Goal: Transaction & Acquisition: Purchase product/service

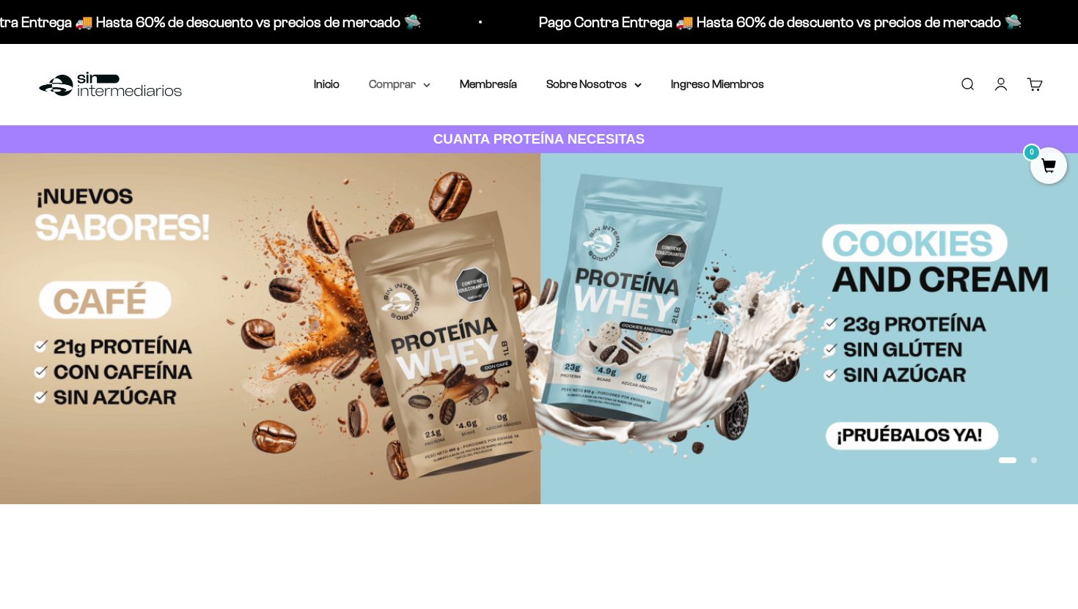
click at [388, 85] on summary "Comprar" at bounding box center [400, 84] width 62 height 19
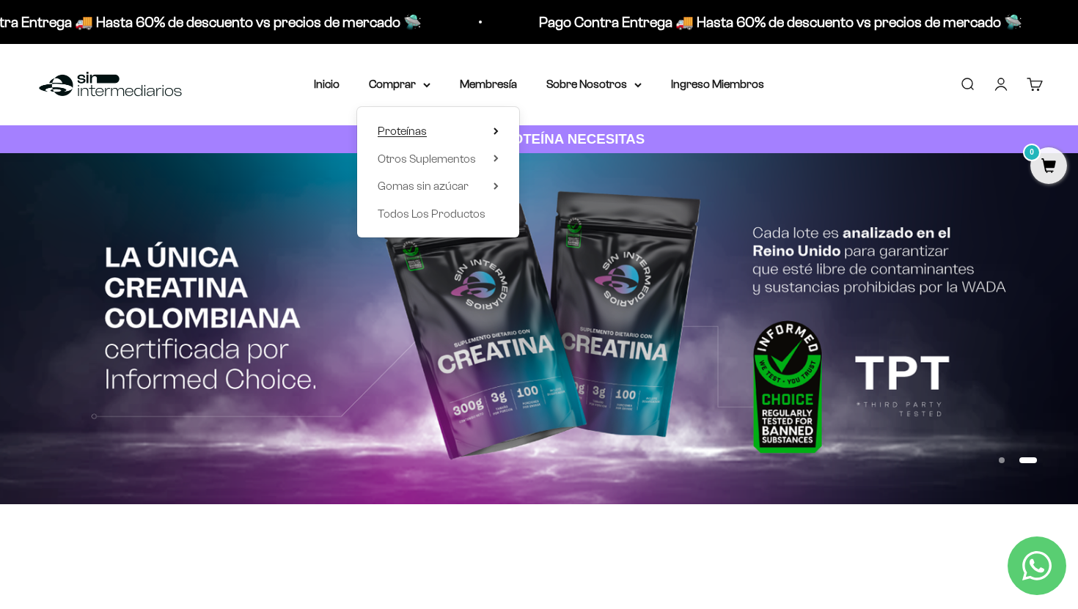
click at [417, 131] on span "Proteínas" at bounding box center [401, 131] width 49 height 12
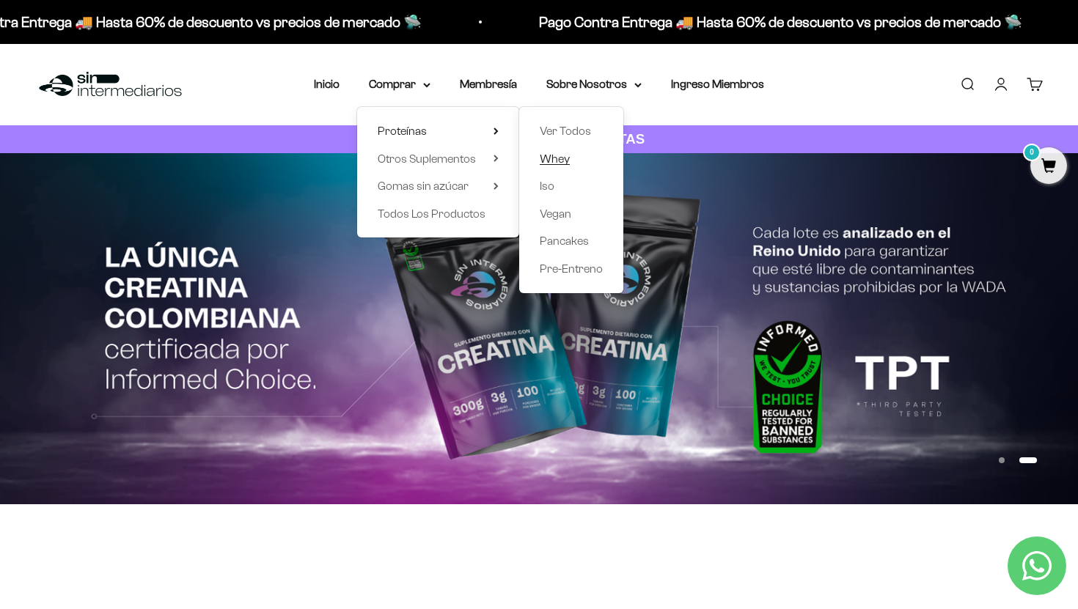
click at [560, 159] on span "Whey" at bounding box center [554, 158] width 30 height 12
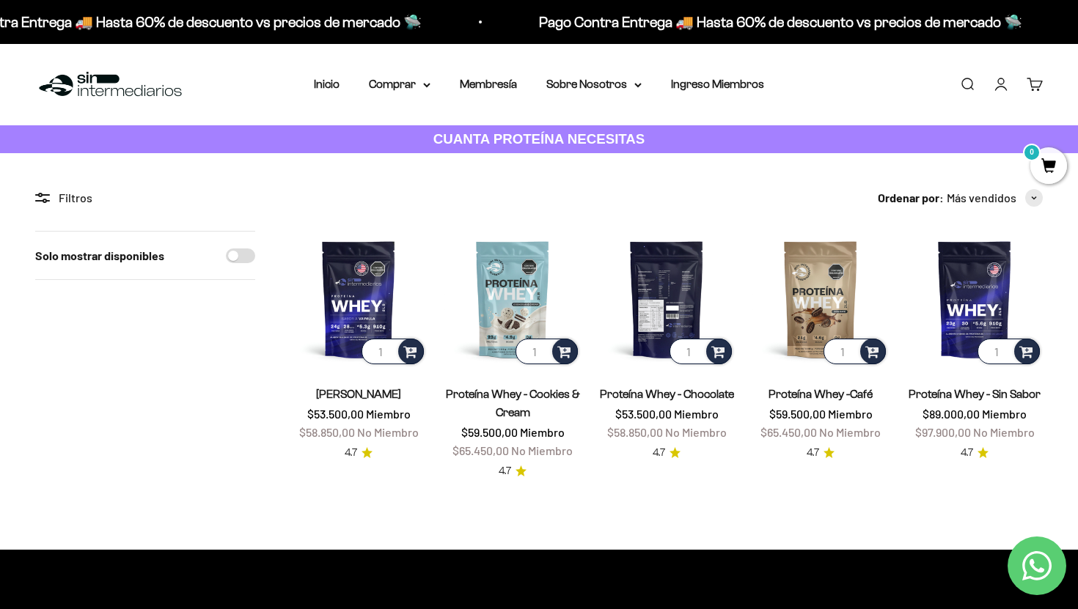
click at [688, 264] on img at bounding box center [666, 299] width 136 height 136
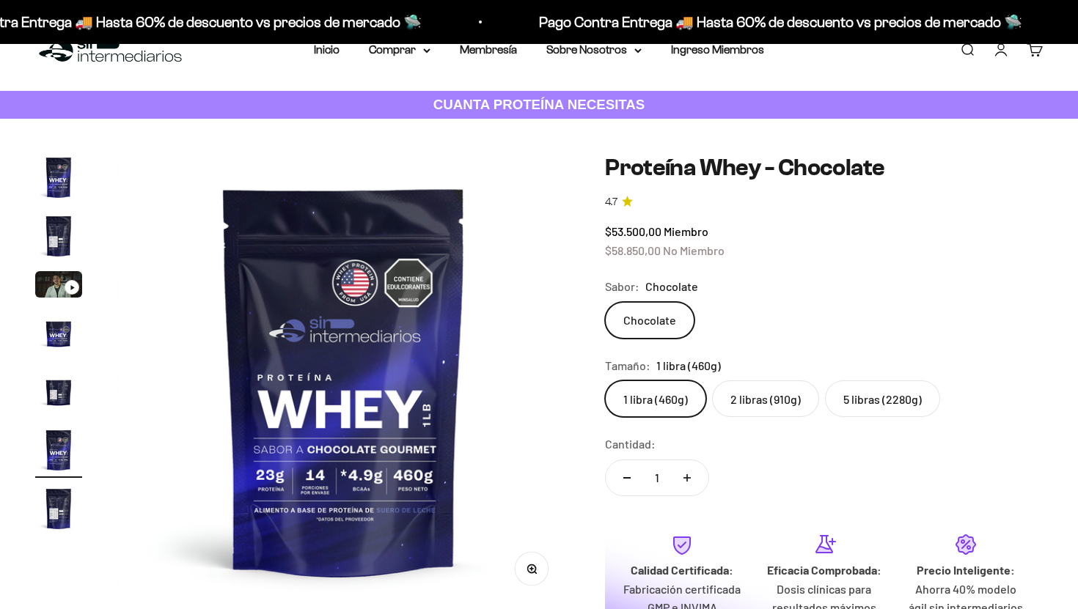
scroll to position [53, 0]
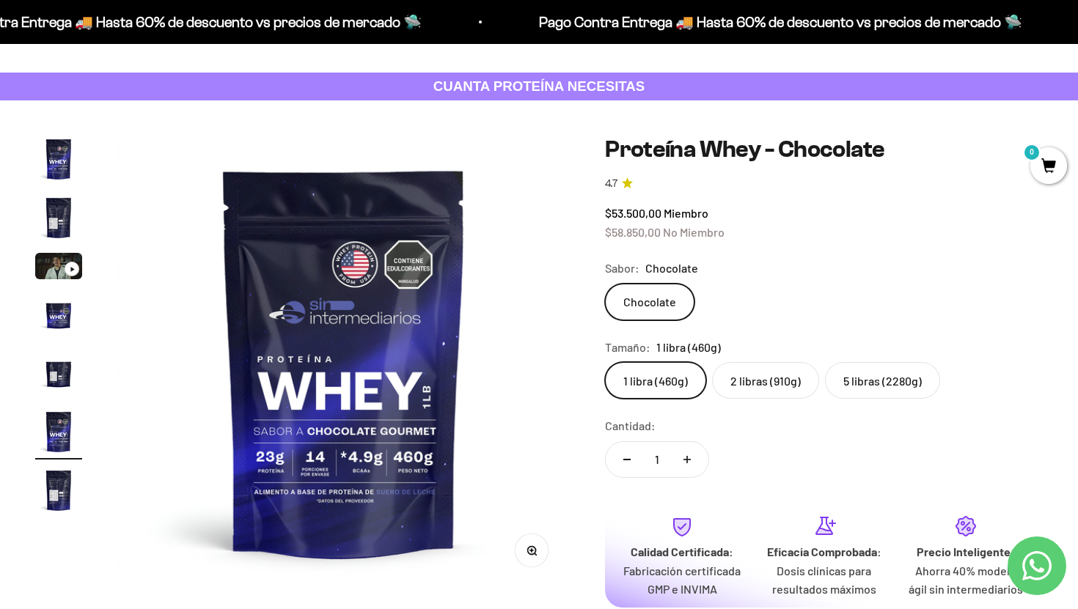
click at [758, 380] on label "2 libras (910g)" at bounding box center [765, 380] width 107 height 37
click at [605, 362] on input "2 libras (910g)" at bounding box center [604, 361] width 1 height 1
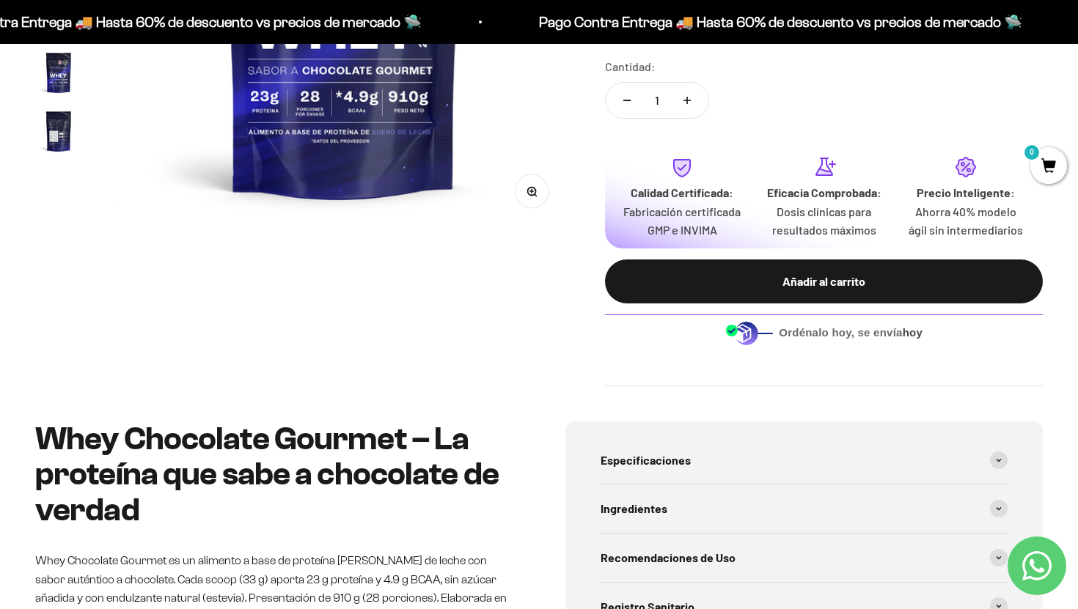
scroll to position [411, 0]
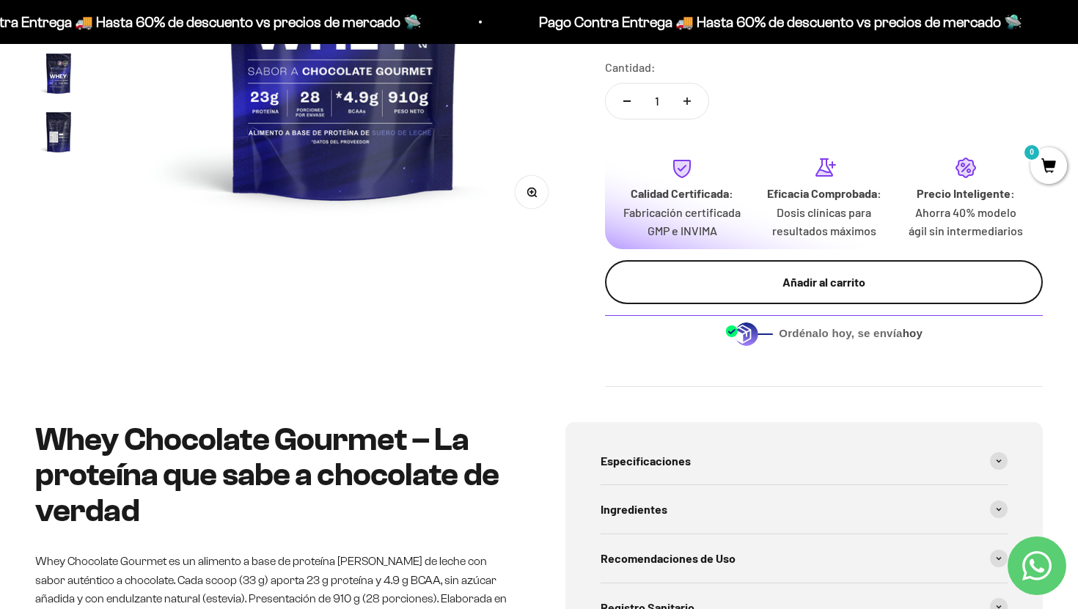
click at [750, 304] on button "Añadir al carrito" at bounding box center [824, 282] width 438 height 44
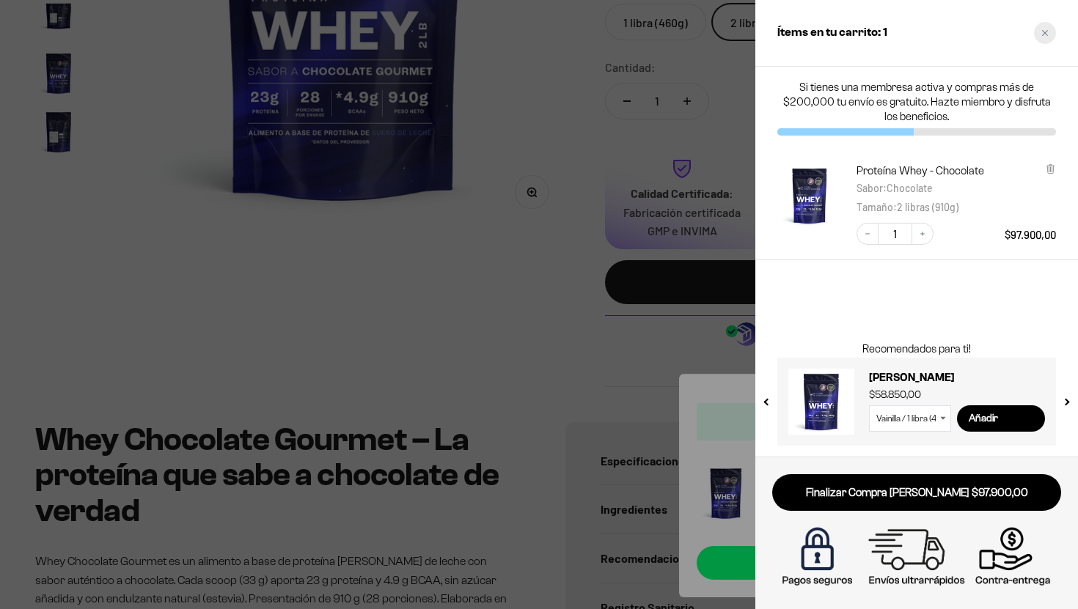
click at [1049, 34] on div "Close cart" at bounding box center [1045, 33] width 22 height 22
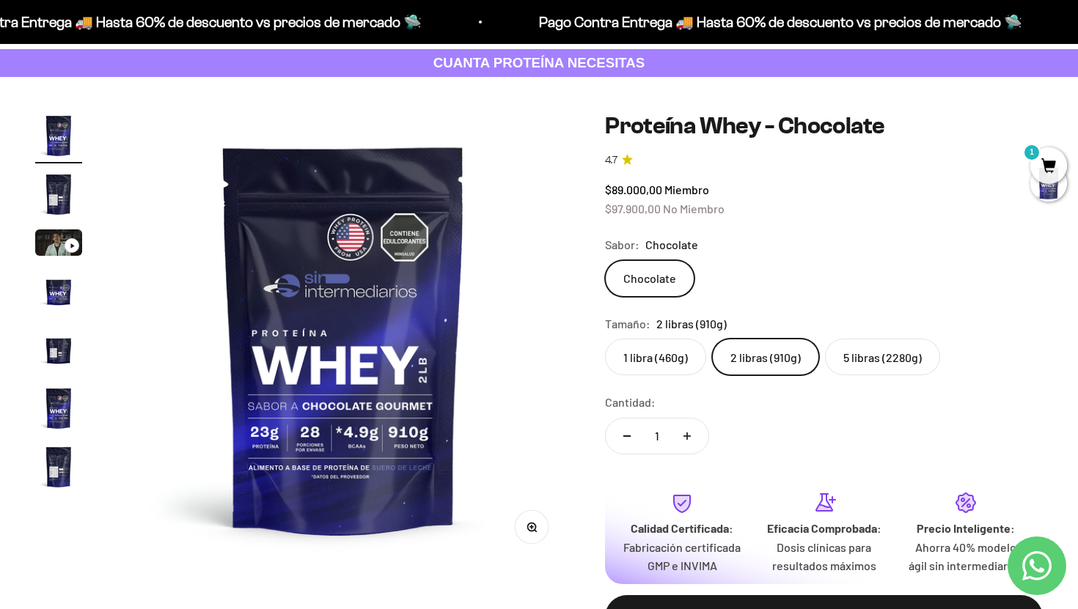
scroll to position [0, 0]
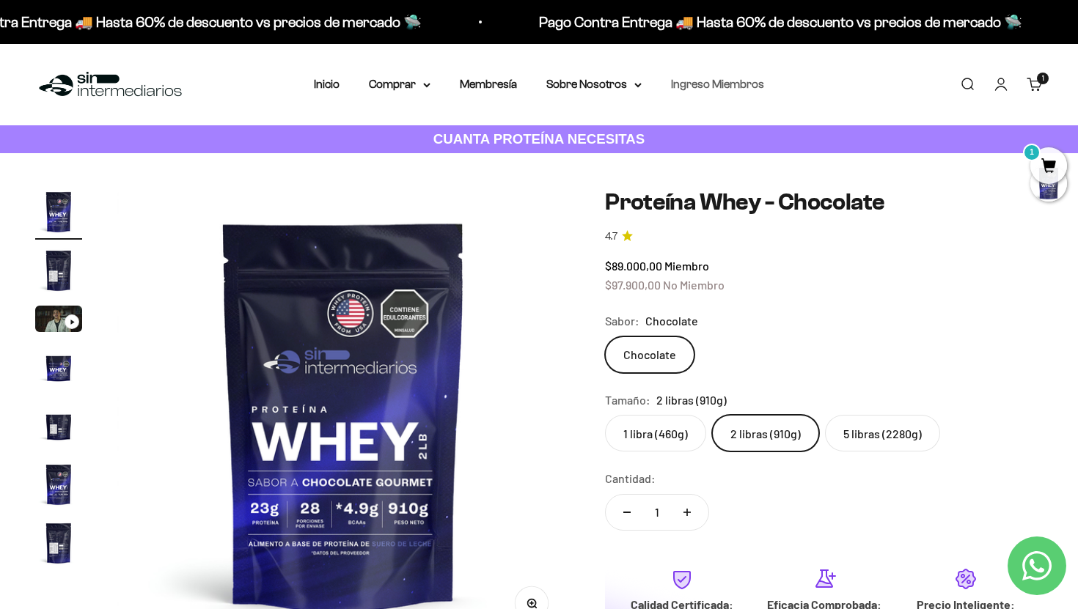
click at [723, 84] on link "Ingreso Miembros" at bounding box center [717, 84] width 93 height 12
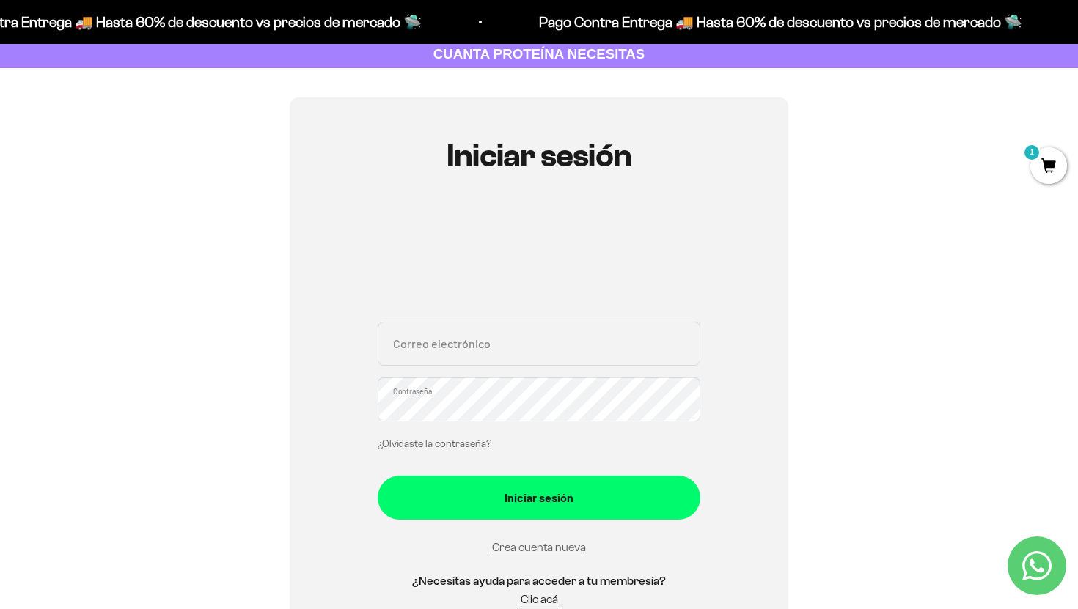
scroll to position [100, 0]
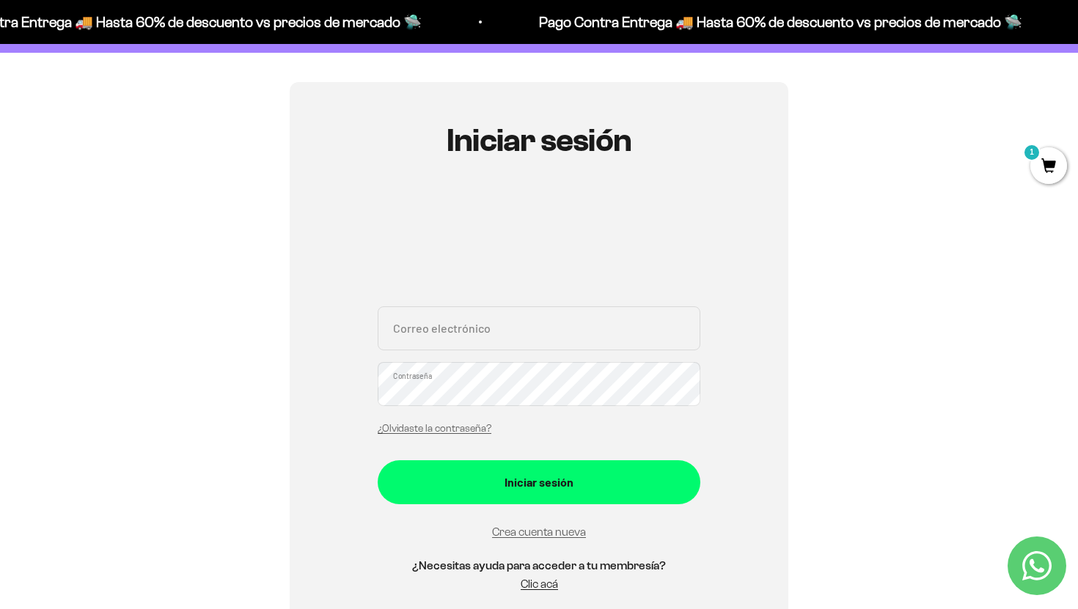
click at [501, 333] on input "Correo electrónico" at bounding box center [538, 328] width 323 height 44
type input "[EMAIL_ADDRESS][DOMAIN_NAME]"
click at [377, 460] on button "Iniciar sesión" at bounding box center [538, 482] width 323 height 44
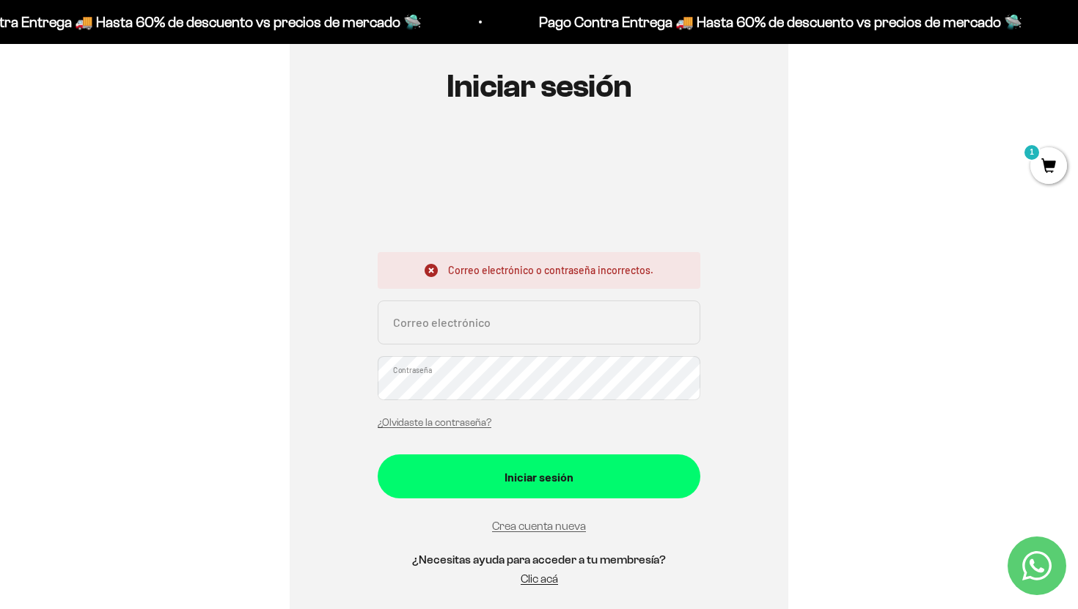
scroll to position [158, 0]
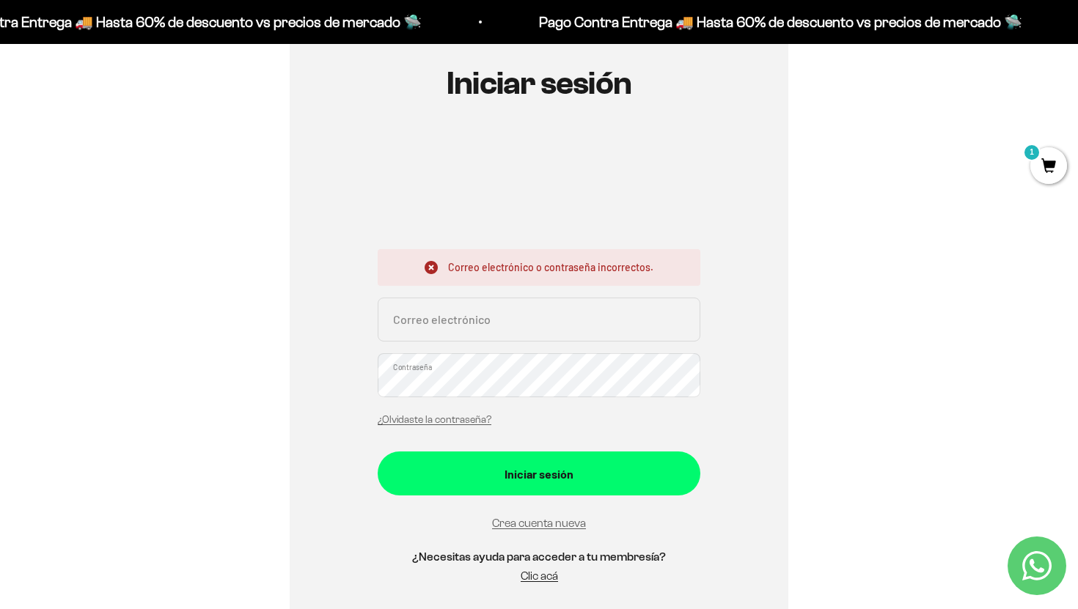
click at [421, 321] on input "Correo electrónico" at bounding box center [538, 320] width 323 height 44
type input "[EMAIL_ADDRESS][DOMAIN_NAME]"
click at [377, 452] on button "Iniciar sesión" at bounding box center [538, 474] width 323 height 44
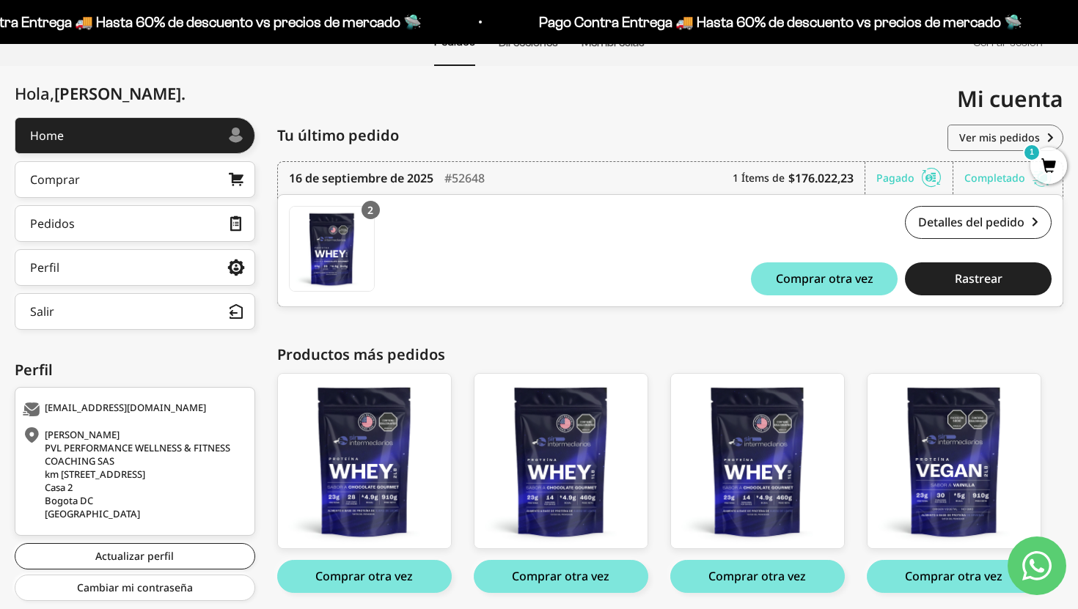
scroll to position [188, 0]
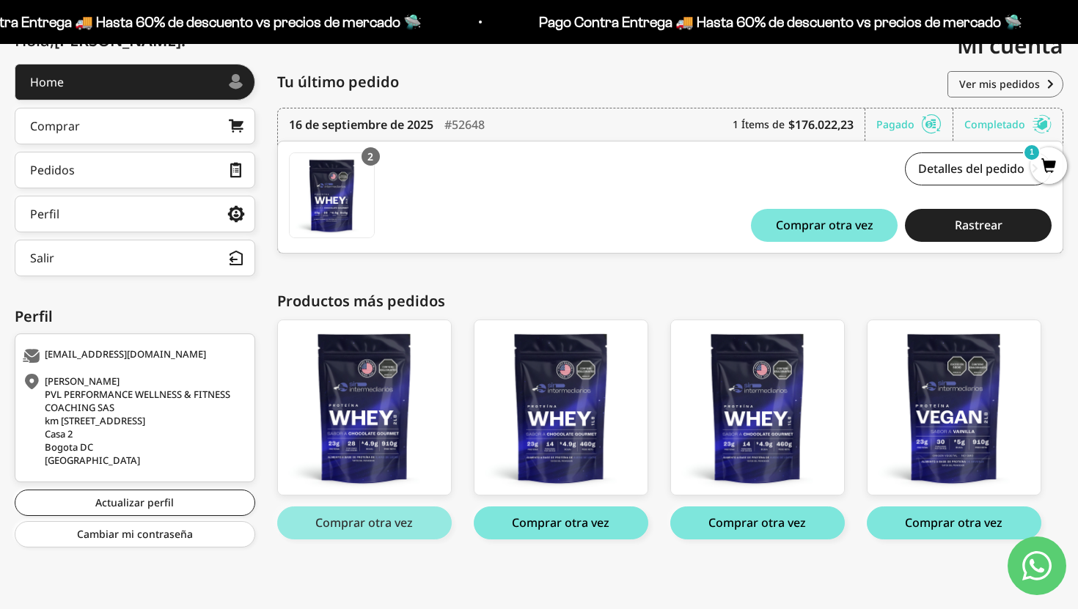
click at [363, 527] on button "Comprar otra vez" at bounding box center [364, 523] width 174 height 33
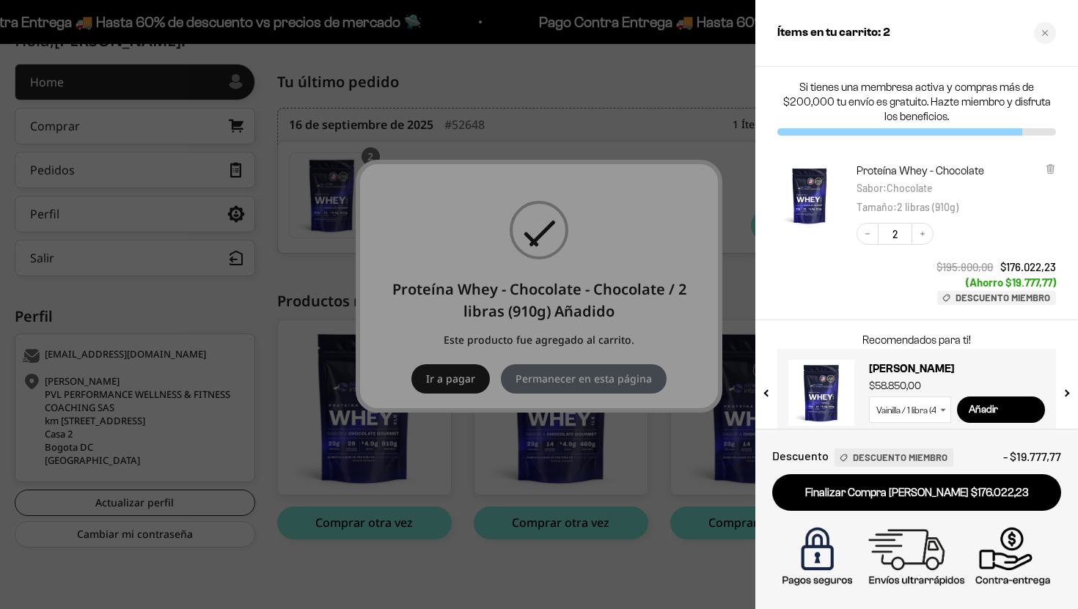
scroll to position [18, 0]
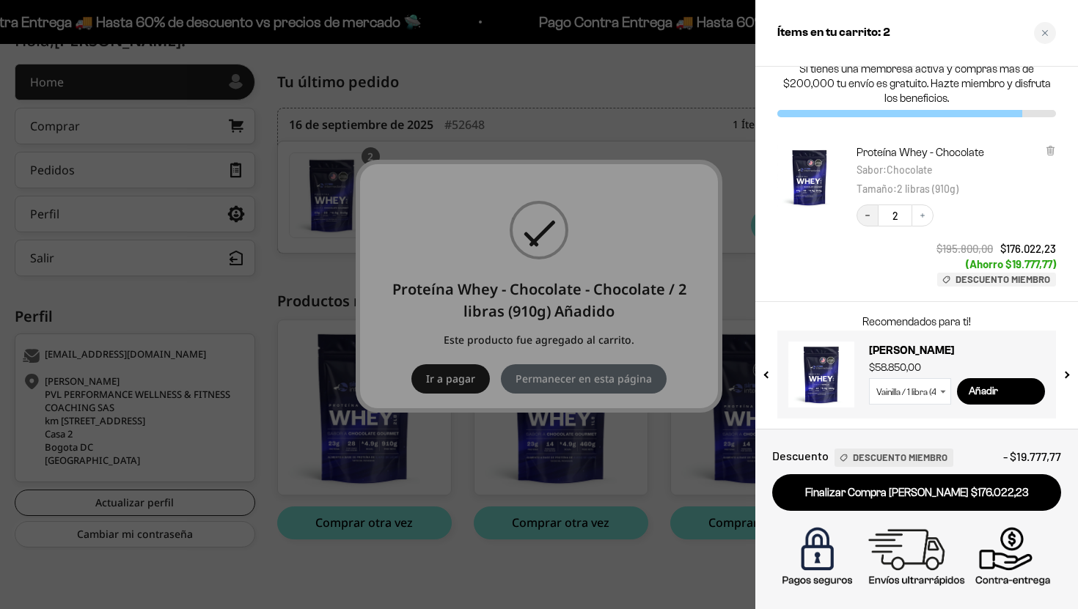
click at [869, 215] on icon "Decrease quantity" at bounding box center [867, 215] width 9 height 9
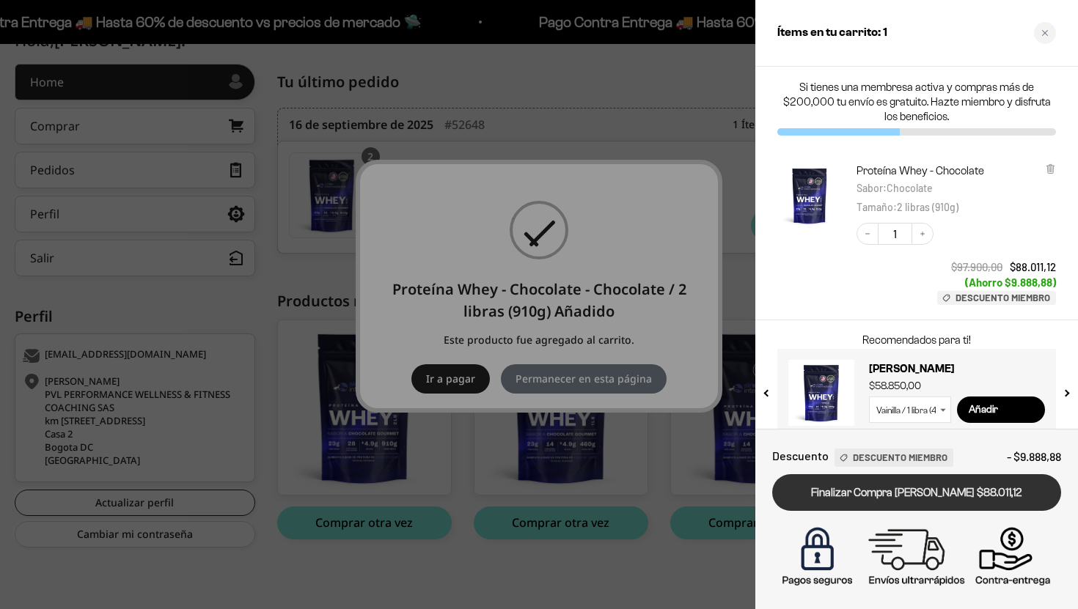
click at [902, 501] on link "Finalizar Compra Segura $88.011,12" at bounding box center [916, 492] width 289 height 37
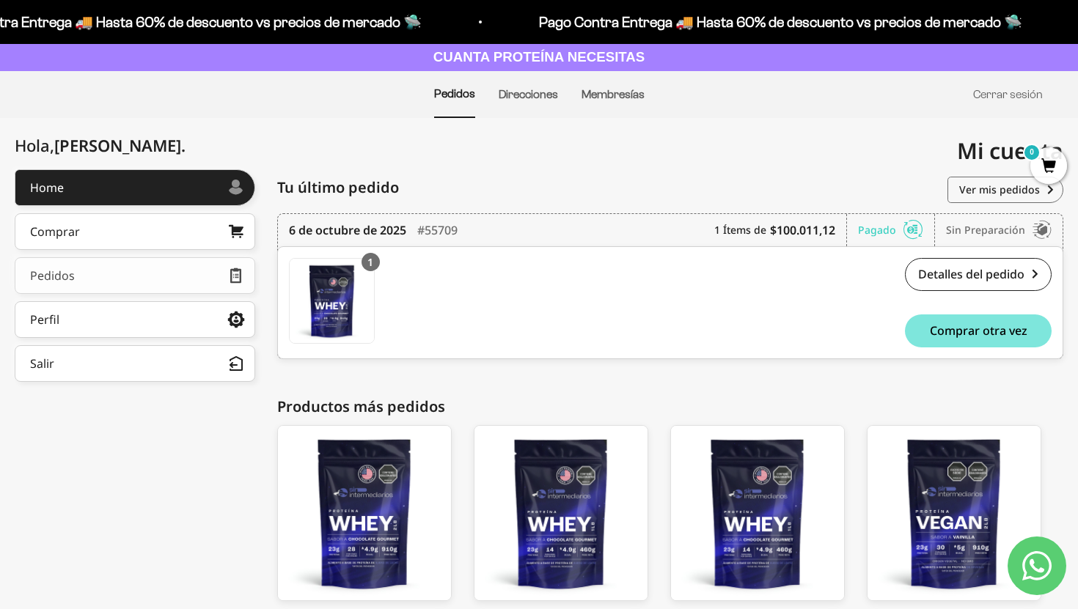
scroll to position [72, 0]
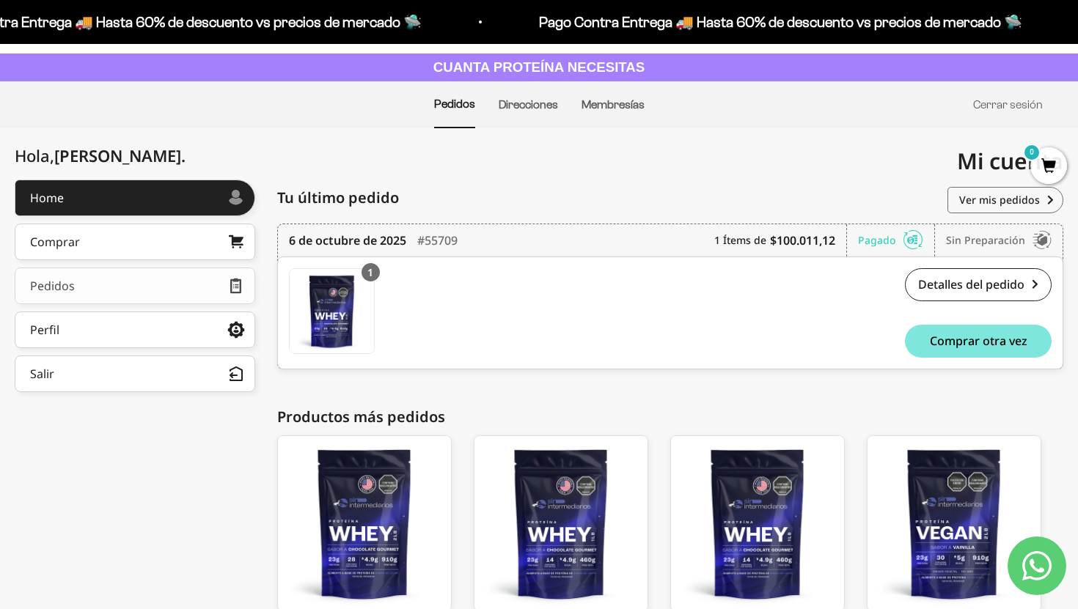
click at [136, 285] on link "Pedidos" at bounding box center [135, 286] width 240 height 37
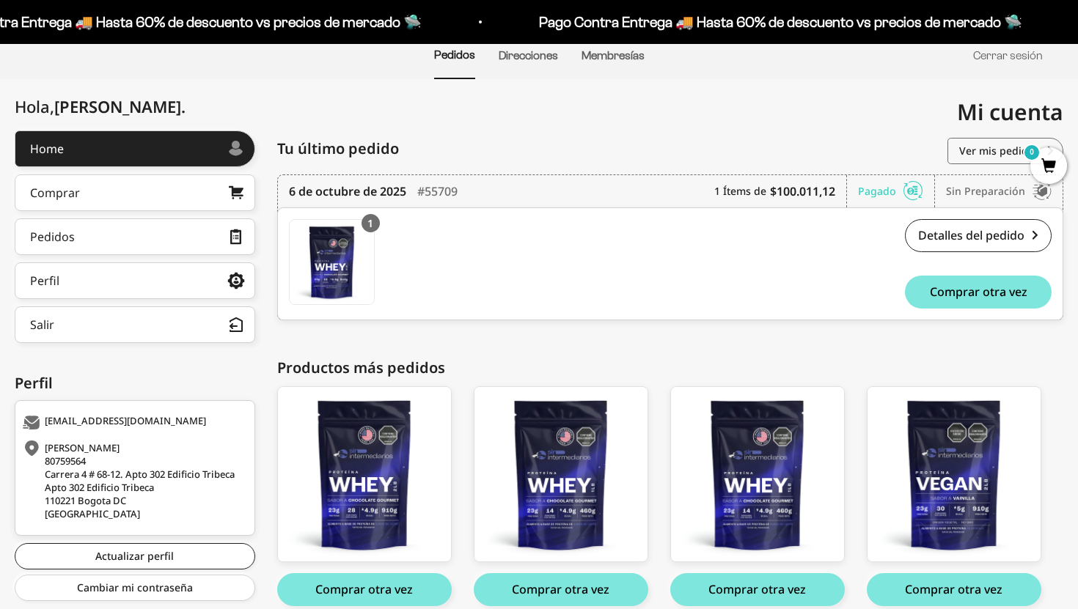
scroll to position [117, 0]
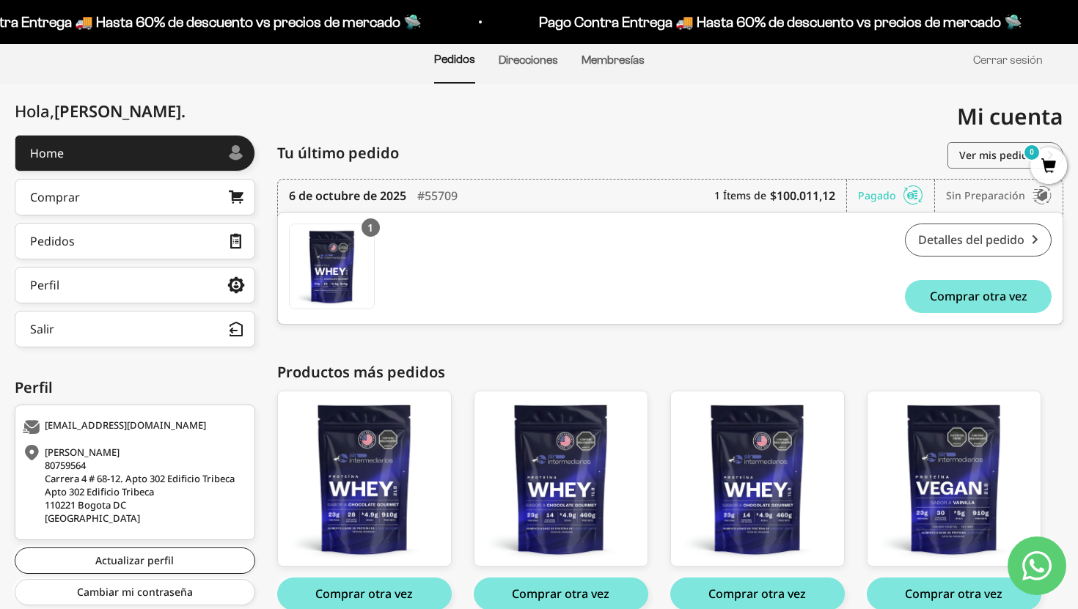
click at [970, 246] on link "Detalles del pedido" at bounding box center [978, 240] width 147 height 33
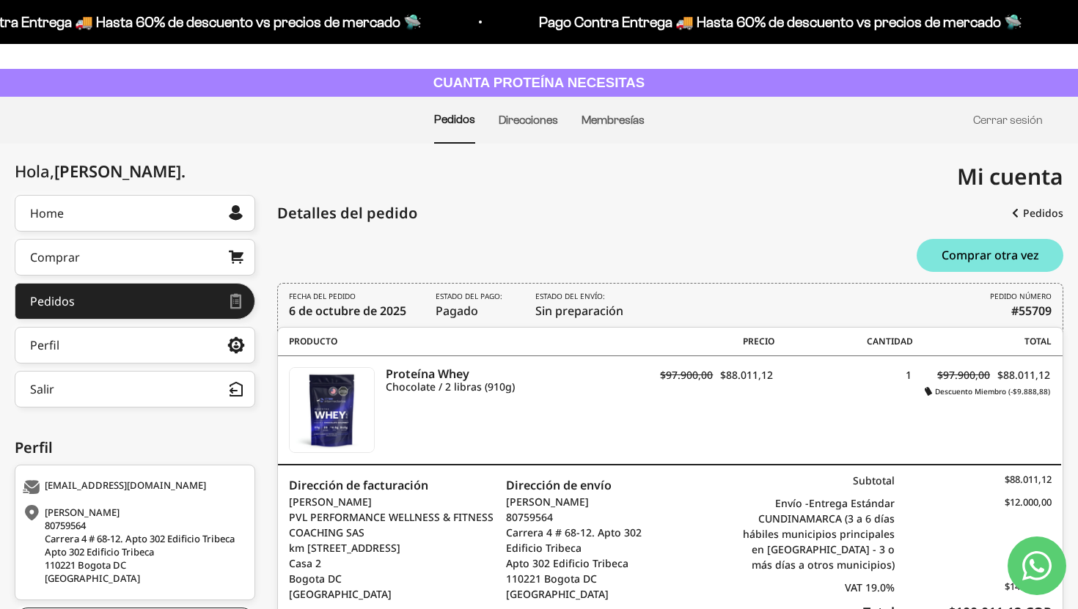
scroll to position [54, 0]
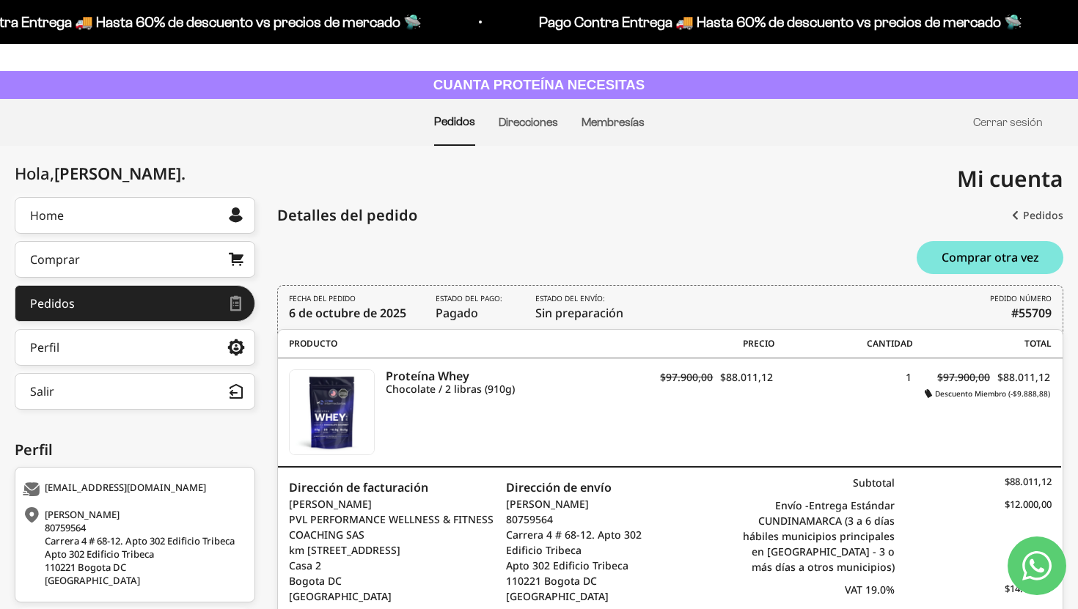
click at [1037, 213] on link "Pedidos" at bounding box center [1037, 215] width 51 height 26
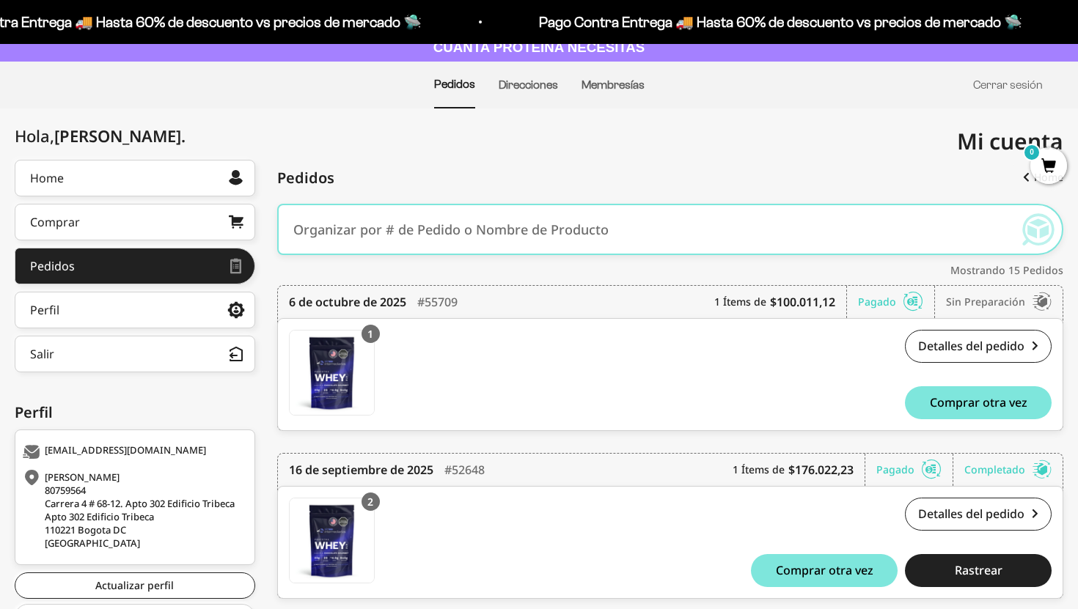
scroll to position [110, 0]
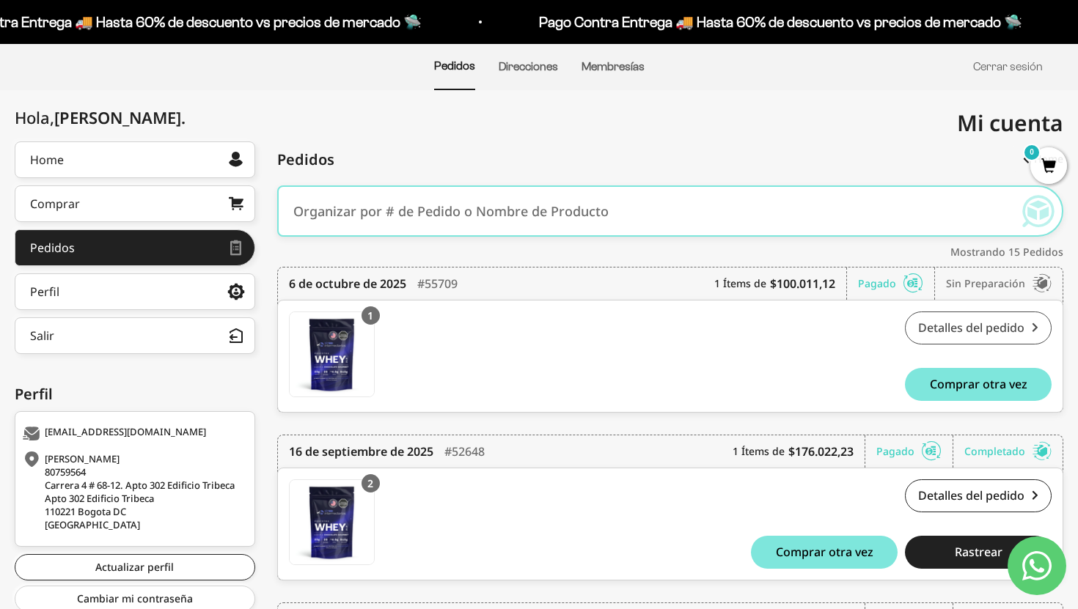
click at [976, 328] on link "Detalles del pedido" at bounding box center [978, 328] width 147 height 33
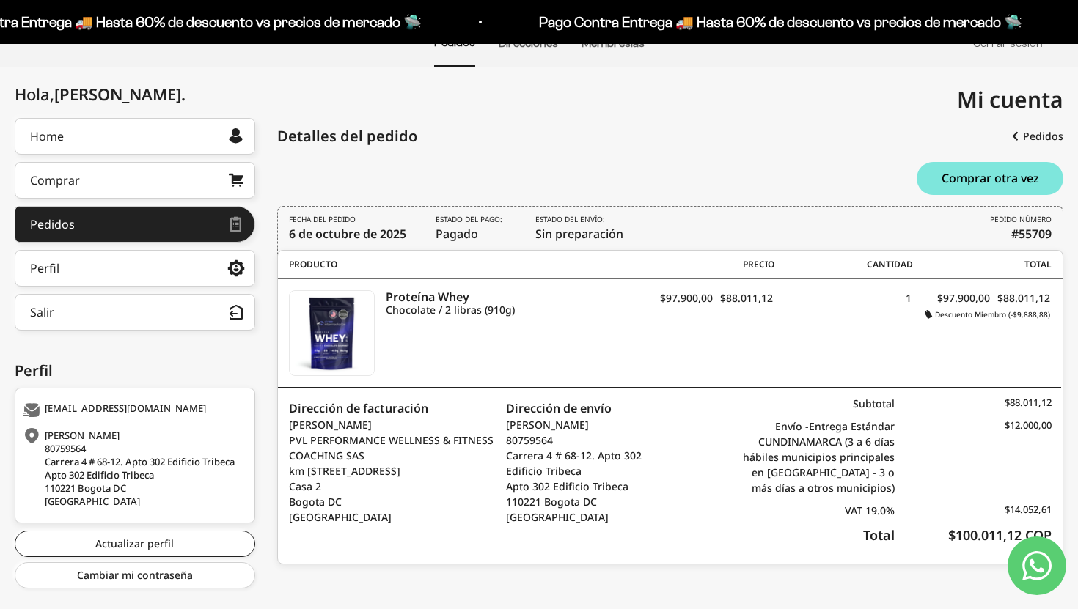
scroll to position [161, 0]
